Goal: Task Accomplishment & Management: Use online tool/utility

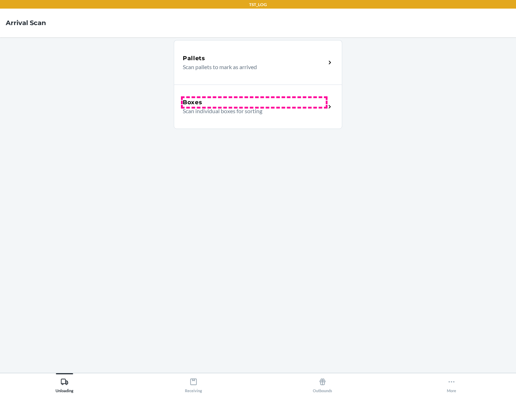
click at [254, 102] on div "Boxes" at bounding box center [254, 102] width 143 height 9
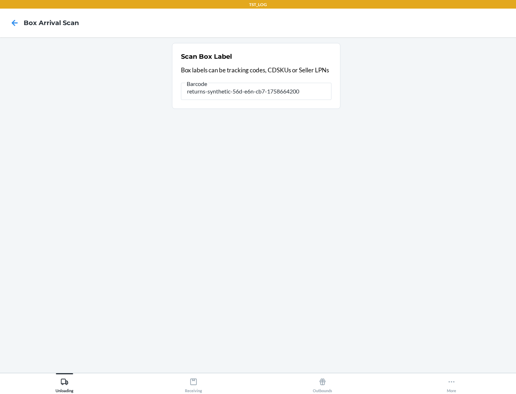
type input "returns-synthetic-56d-e6n-cb7-1758664200"
